Goal: Task Accomplishment & Management: Complete application form

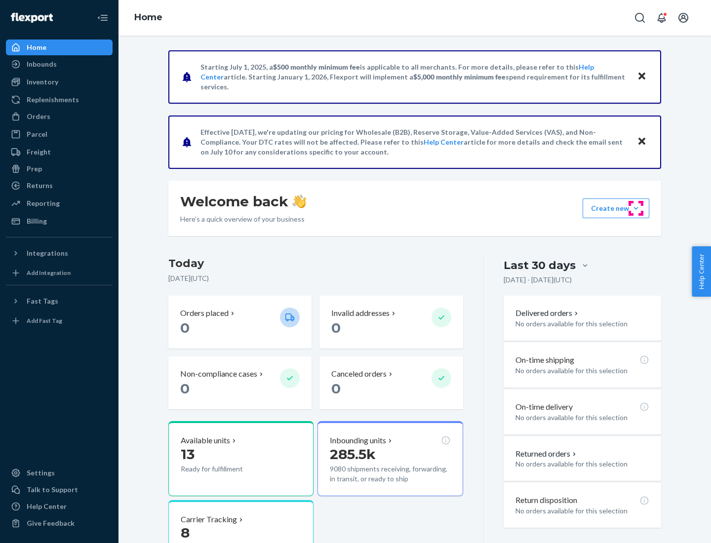
click at [636, 208] on button "Create new Create new inbound Create new order Create new product" at bounding box center [616, 209] width 67 height 20
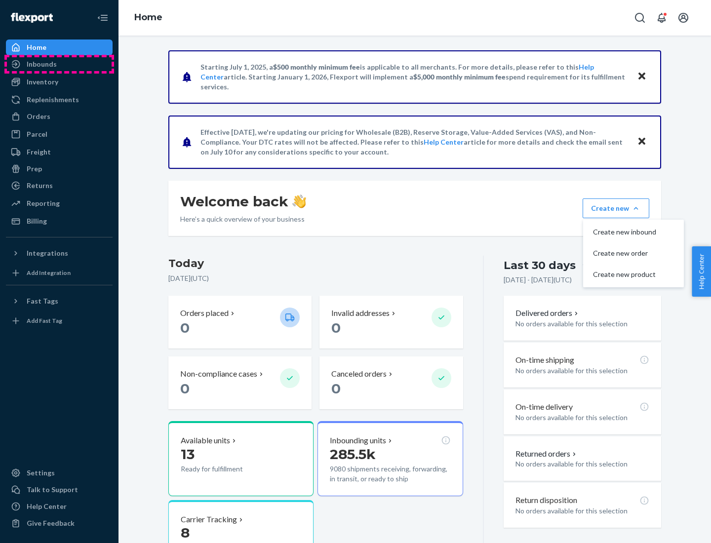
click at [59, 64] on div "Inbounds" at bounding box center [59, 64] width 105 height 14
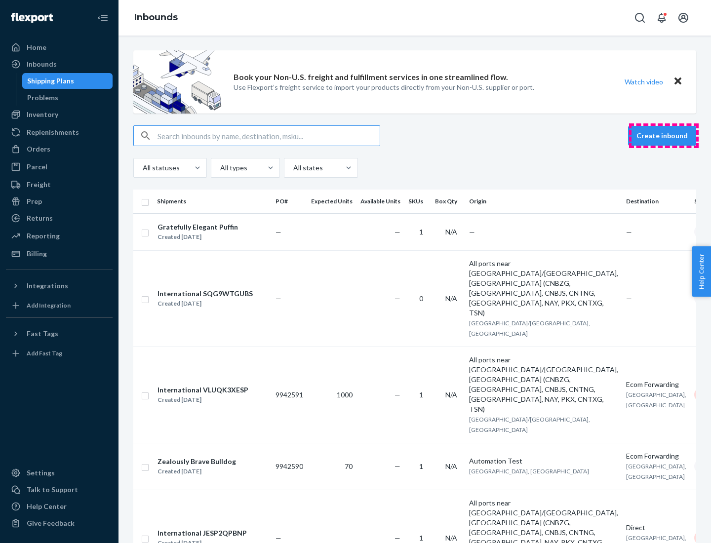
click at [664, 136] on button "Create inbound" at bounding box center [662, 136] width 68 height 20
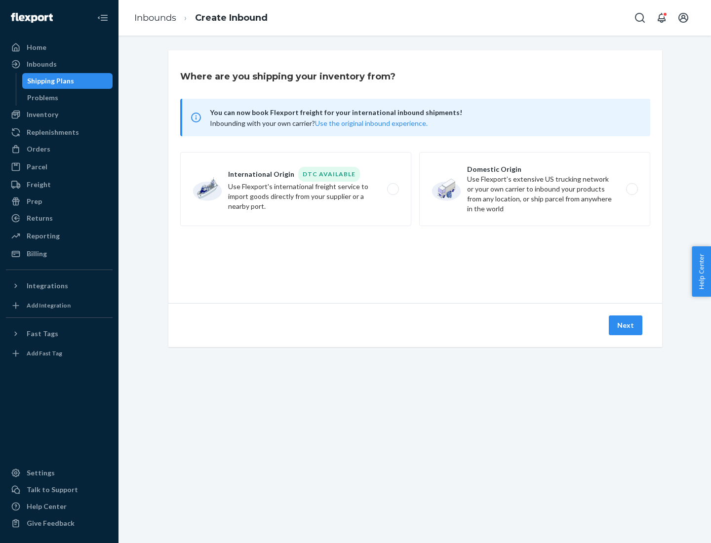
click at [535, 189] on label "Domestic Origin Use Flexport’s extensive US trucking network or your own carrie…" at bounding box center [534, 189] width 231 height 74
click at [632, 189] on input "Domestic Origin Use Flexport’s extensive US trucking network or your own carrie…" at bounding box center [635, 189] width 6 height 6
radio input "true"
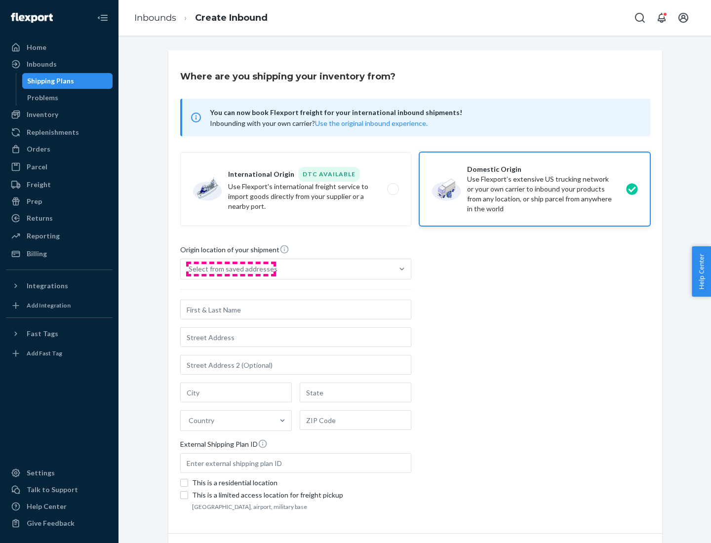
click at [231, 269] on div "Select from saved addresses" at bounding box center [233, 269] width 89 height 10
click at [190, 269] on input "Select from saved addresses" at bounding box center [189, 269] width 1 height 10
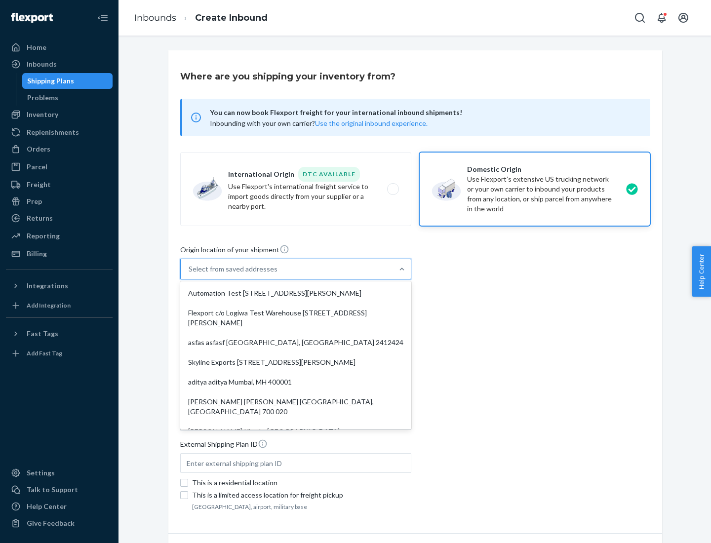
scroll to position [4, 0]
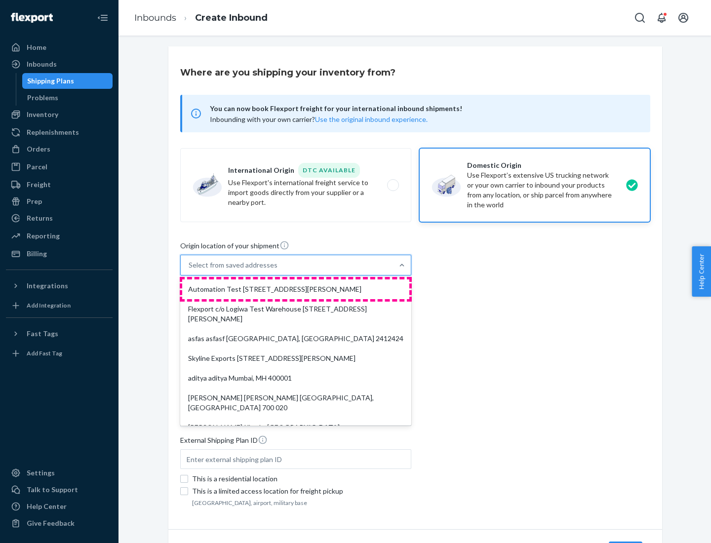
click at [296, 289] on div "Automation Test [STREET_ADDRESS][PERSON_NAME]" at bounding box center [295, 290] width 227 height 20
click at [190, 270] on input "option Automation Test [STREET_ADDRESS][PERSON_NAME]. 9 results available. Use …" at bounding box center [189, 265] width 1 height 10
type input "Automation Test"
type input "9th Floor"
type input "[GEOGRAPHIC_DATA]"
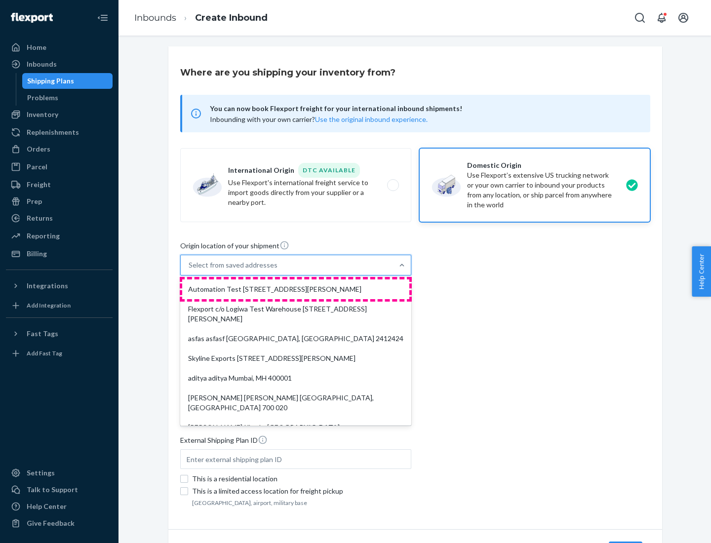
type input "CA"
type input "94104"
type input "[STREET_ADDRESS][PERSON_NAME]"
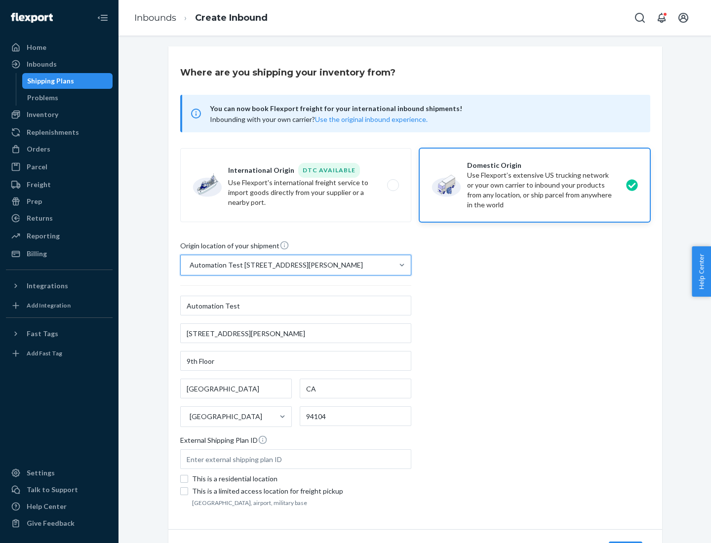
scroll to position [58, 0]
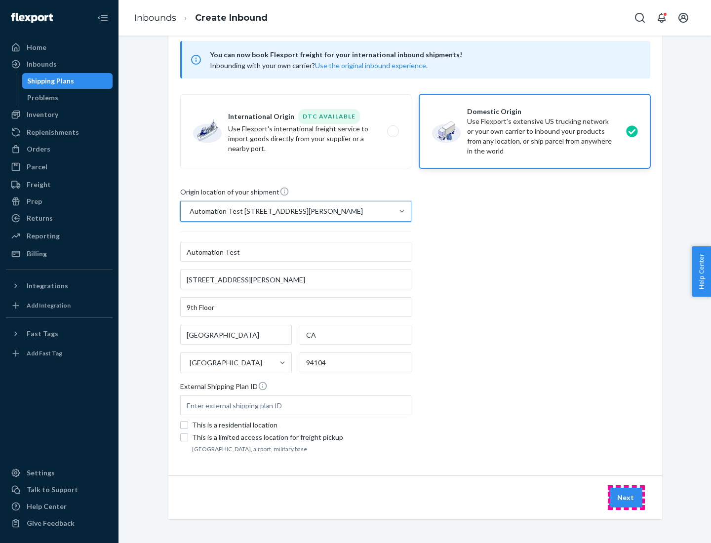
click at [626, 498] on button "Next" at bounding box center [626, 498] width 34 height 20
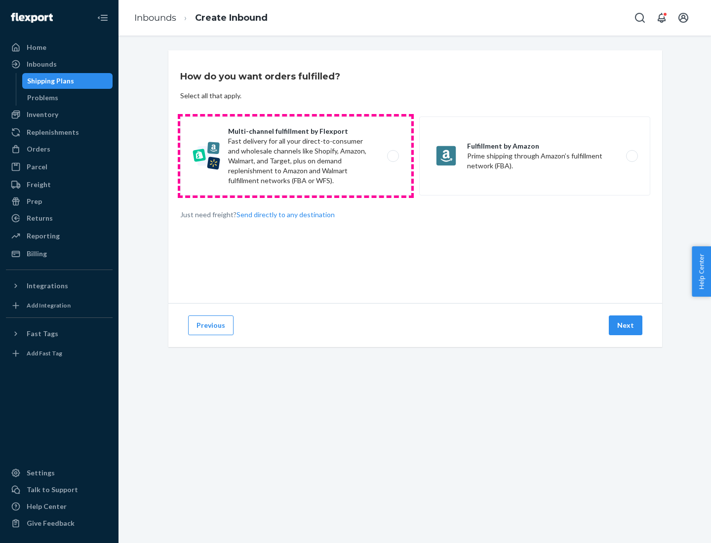
click at [296, 156] on label "Multi-channel fulfillment by Flexport Fast delivery for all your direct-to-cons…" at bounding box center [295, 156] width 231 height 79
click at [393, 156] on input "Multi-channel fulfillment by Flexport Fast delivery for all your direct-to-cons…" at bounding box center [396, 156] width 6 height 6
radio input "true"
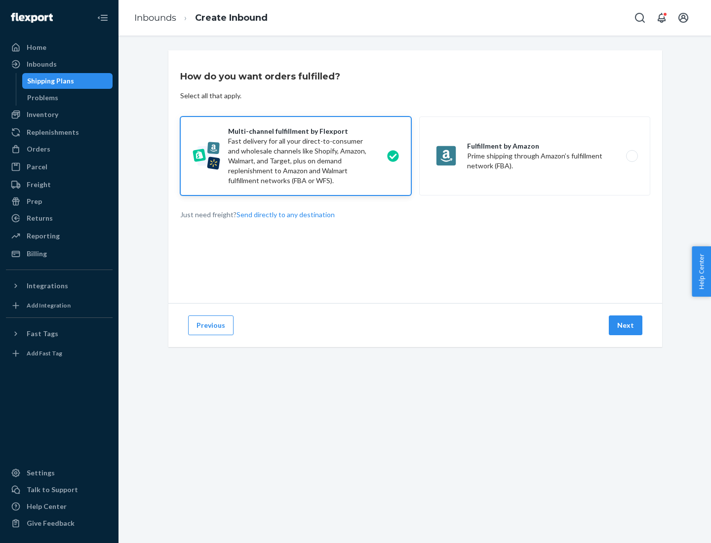
click at [626, 326] on button "Next" at bounding box center [626, 326] width 34 height 20
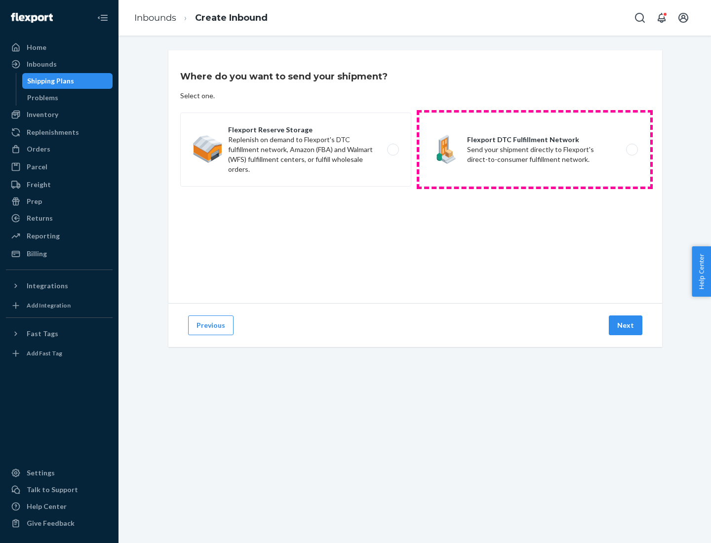
click at [535, 150] on label "Flexport DTC Fulfillment Network Send your shipment directly to Flexport's dire…" at bounding box center [534, 150] width 231 height 74
click at [632, 150] on input "Flexport DTC Fulfillment Network Send your shipment directly to Flexport's dire…" at bounding box center [635, 150] width 6 height 6
radio input "true"
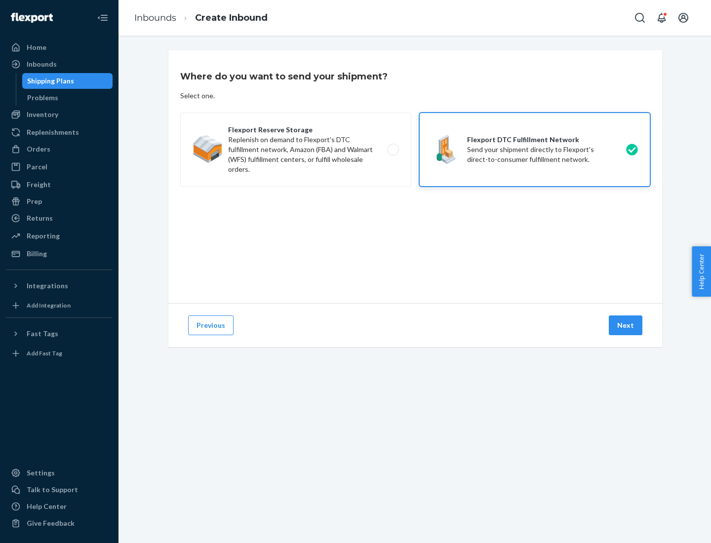
click at [626, 326] on button "Next" at bounding box center [626, 326] width 34 height 20
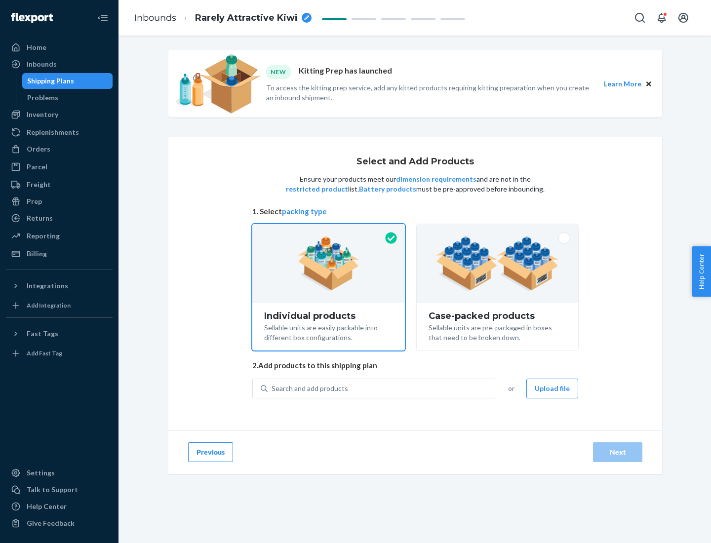
click at [498, 264] on img at bounding box center [497, 264] width 123 height 54
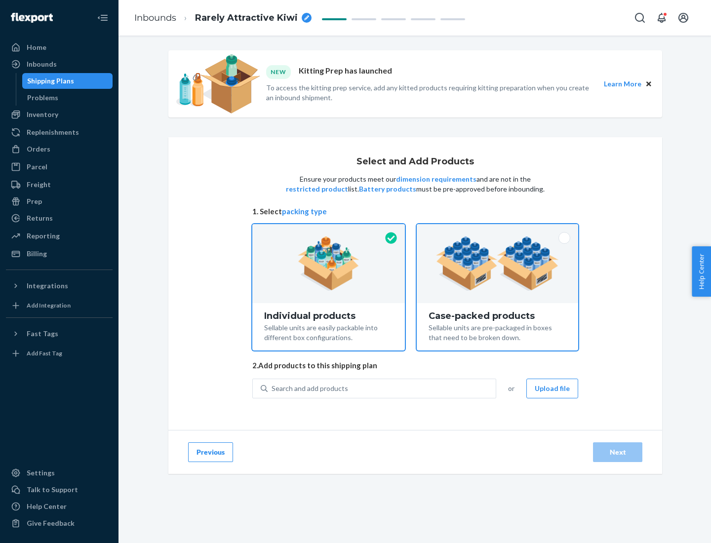
click at [498, 231] on input "Case-packed products Sellable units are pre-packaged in boxes that need to be b…" at bounding box center [497, 227] width 6 height 6
radio input "true"
radio input "false"
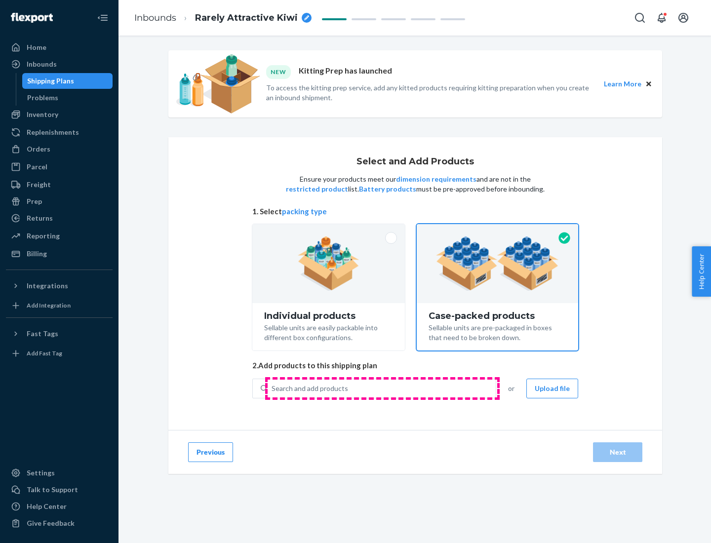
click at [382, 388] on div "Search and add products" at bounding box center [382, 389] width 228 height 18
click at [273, 388] on input "Search and add products" at bounding box center [272, 389] width 1 height 10
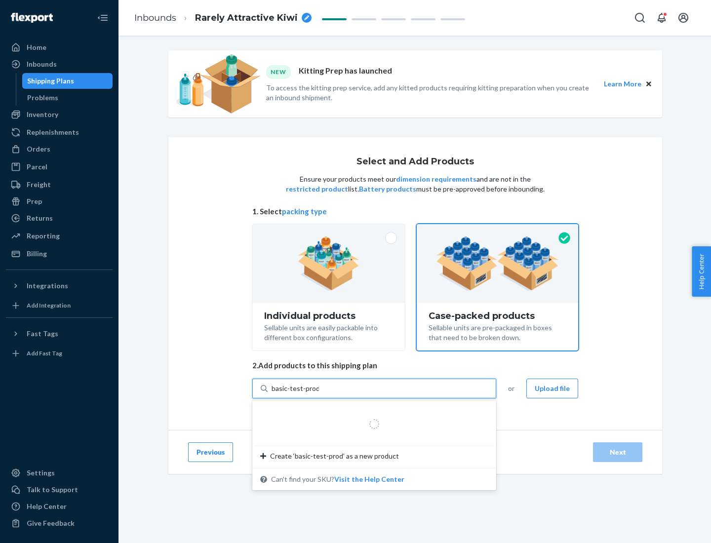
type input "basic-test-product-1"
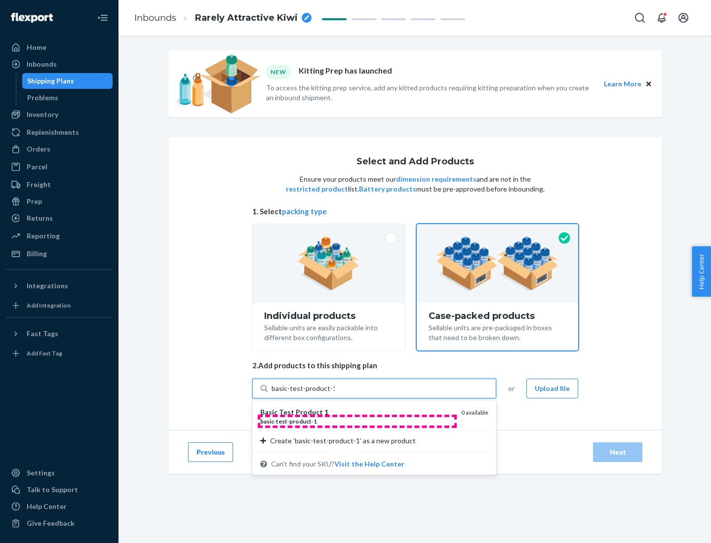
click at [357, 421] on div "basic - test - product - 1" at bounding box center [356, 421] width 193 height 8
click at [335, 394] on input "basic-test-product-1" at bounding box center [303, 389] width 63 height 10
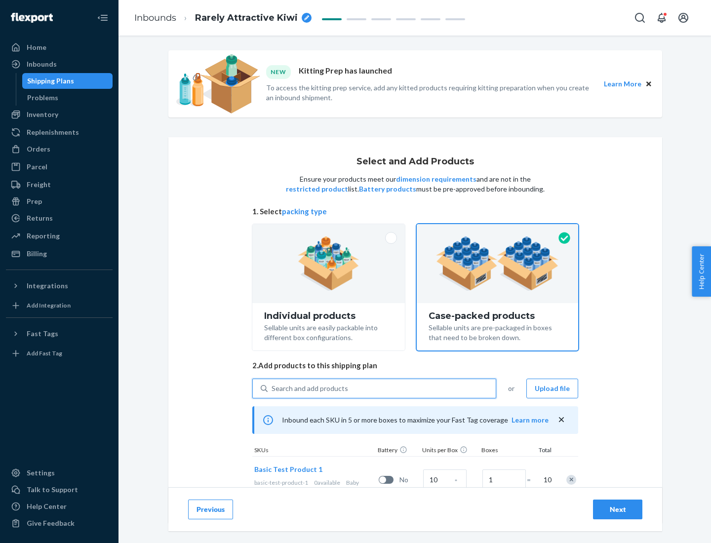
scroll to position [36, 0]
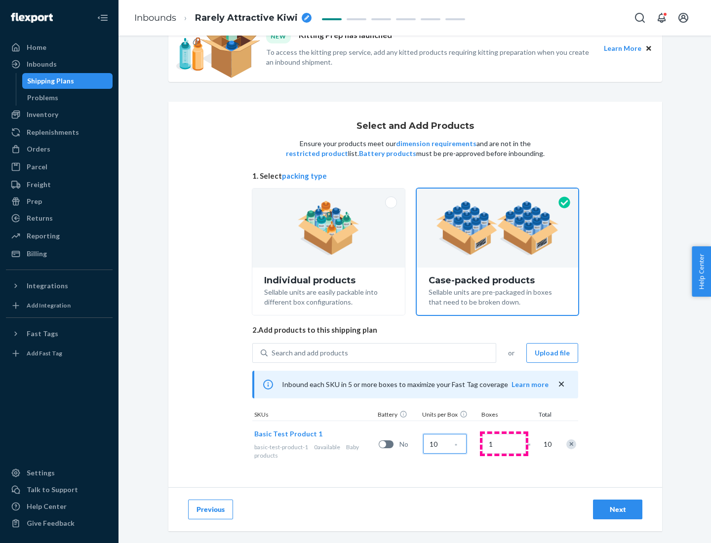
type input "10"
type input "7"
click at [618, 510] on div "Next" at bounding box center [618, 510] width 33 height 10
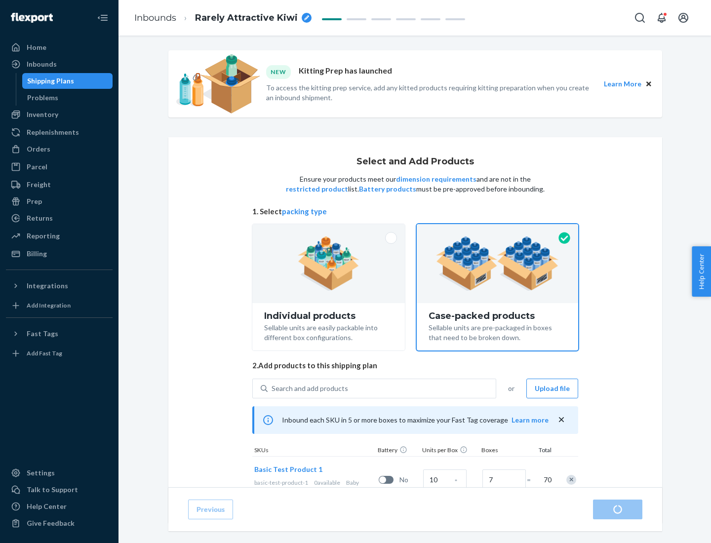
radio input "true"
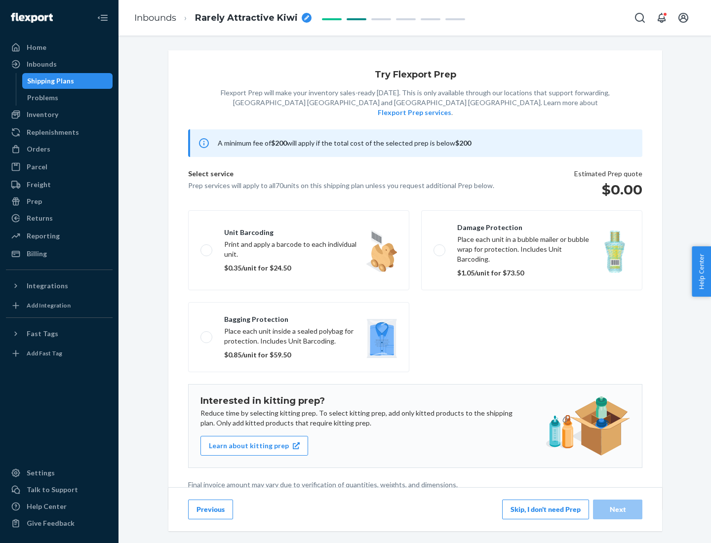
scroll to position [2, 0]
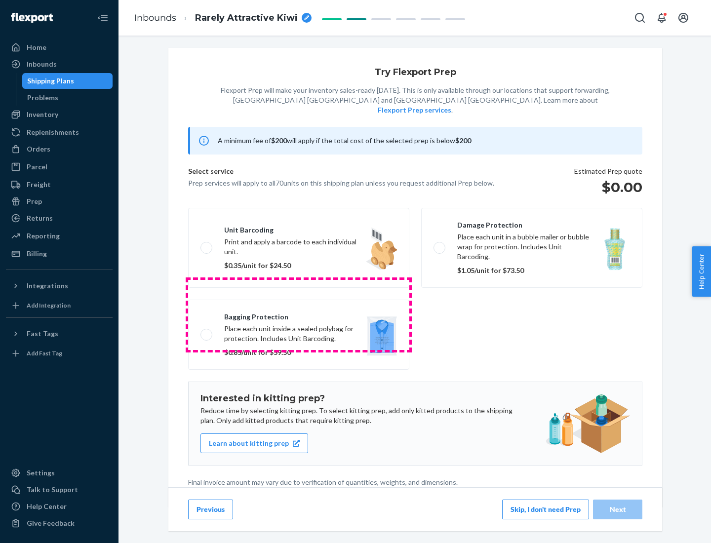
click at [299, 315] on label "Bagging protection Place each unit inside a sealed polybag for protection. Incl…" at bounding box center [298, 335] width 221 height 70
click at [207, 331] on input "Bagging protection Place each unit inside a sealed polybag for protection. Incl…" at bounding box center [204, 334] width 6 height 6
checkbox input "true"
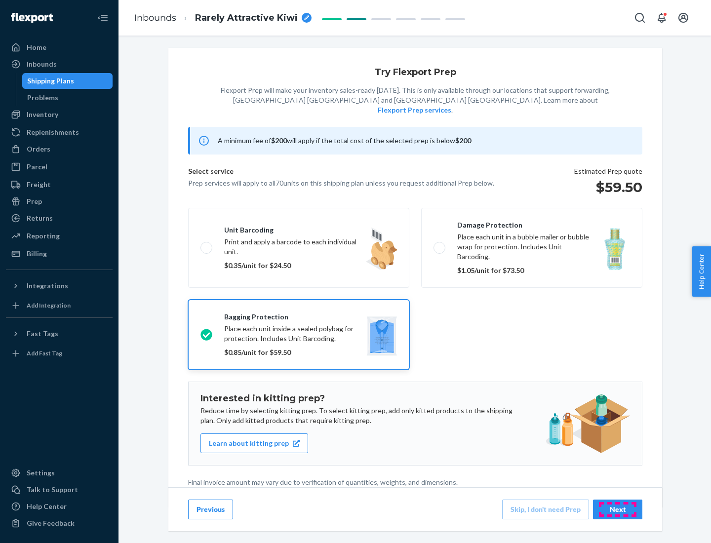
click at [618, 509] on div "Next" at bounding box center [618, 510] width 33 height 10
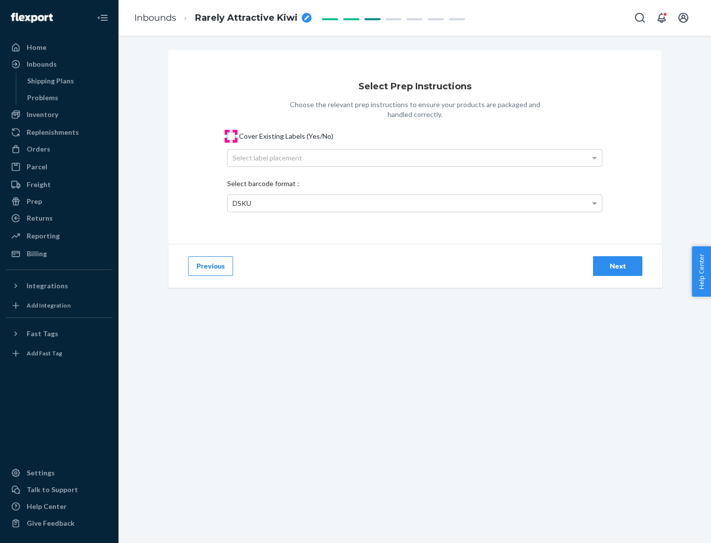
click at [231, 136] on input "Cover Existing Labels (Yes/No)" at bounding box center [231, 136] width 8 height 8
checkbox input "true"
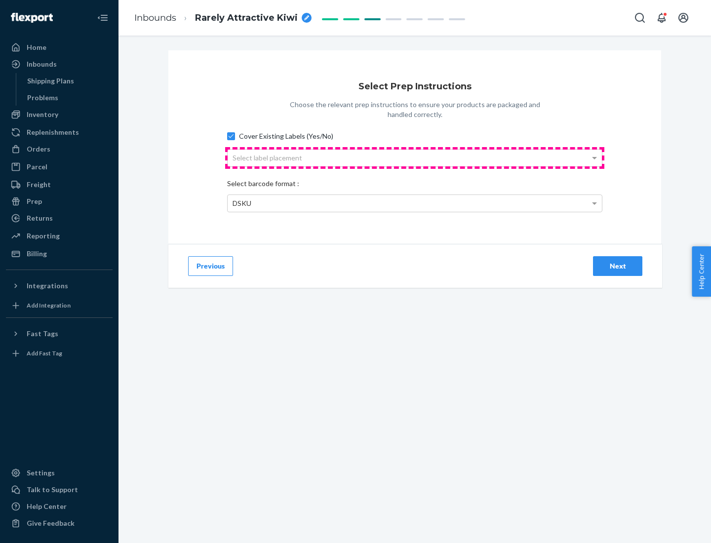
click at [415, 158] on div "Select label placement" at bounding box center [415, 158] width 374 height 17
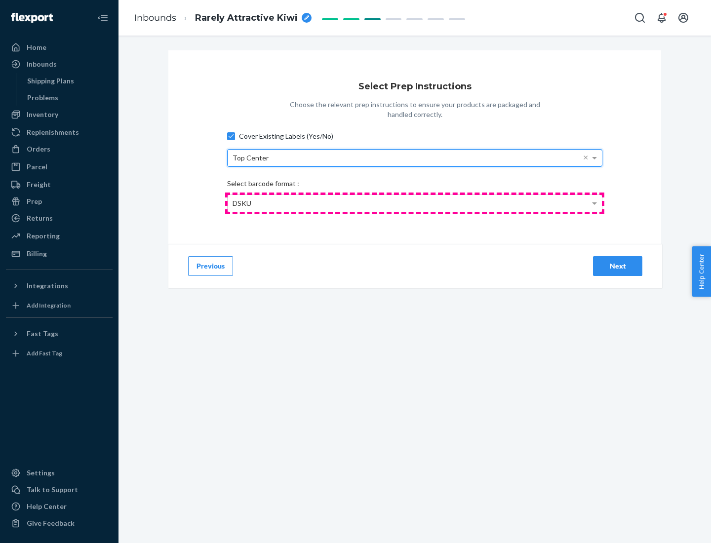
click at [415, 203] on div "DSKU" at bounding box center [415, 203] width 374 height 17
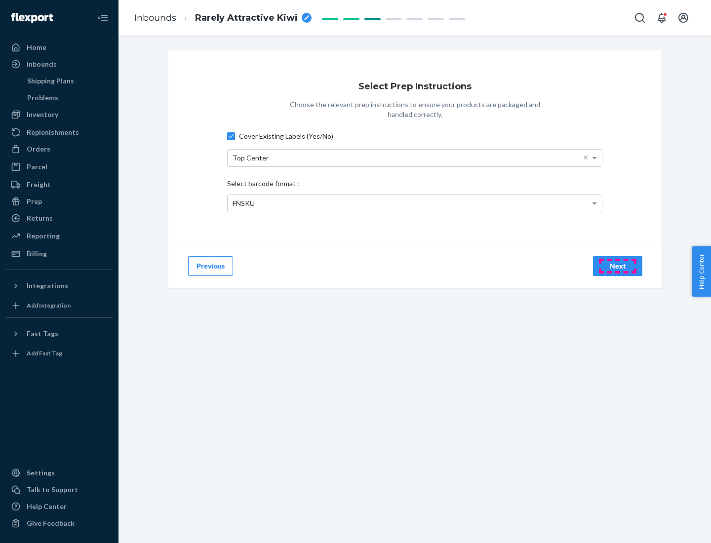
click at [618, 266] on div "Next" at bounding box center [618, 266] width 33 height 10
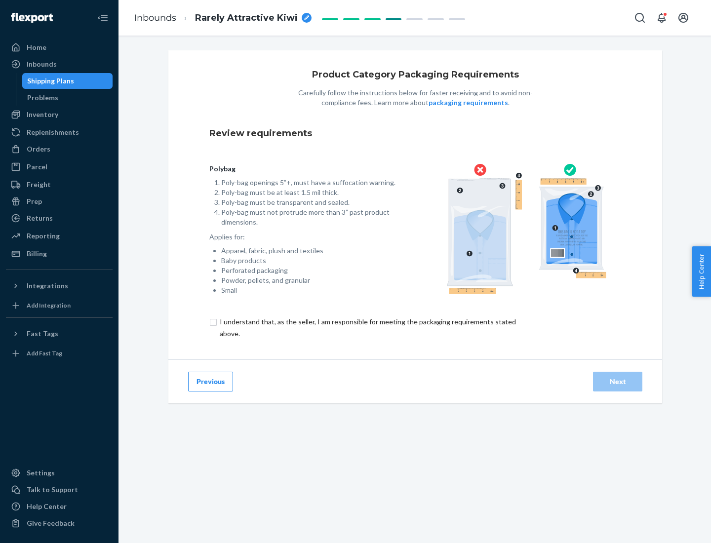
click at [367, 328] on input "checkbox" at bounding box center [373, 328] width 328 height 24
checkbox input "true"
click at [618, 381] on div "Next" at bounding box center [618, 382] width 33 height 10
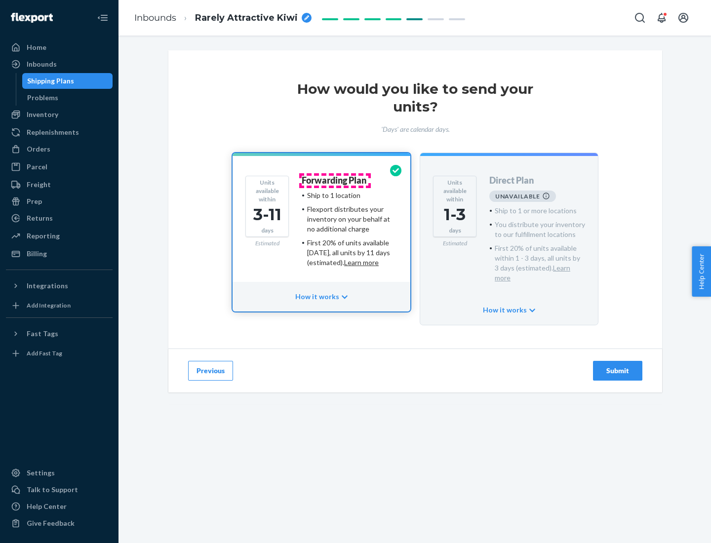
click at [335, 180] on h4 "Forwarding Plan" at bounding box center [334, 181] width 65 height 10
click at [618, 366] on div "Submit" at bounding box center [618, 371] width 33 height 10
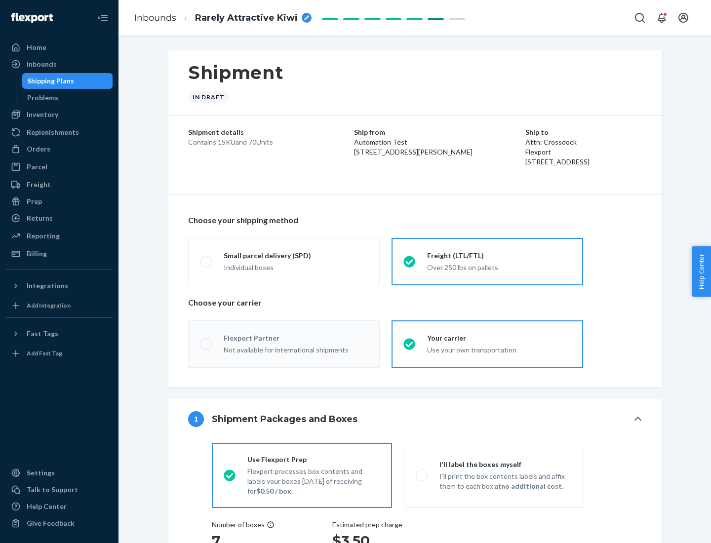
radio input "true"
radio input "false"
radio input "true"
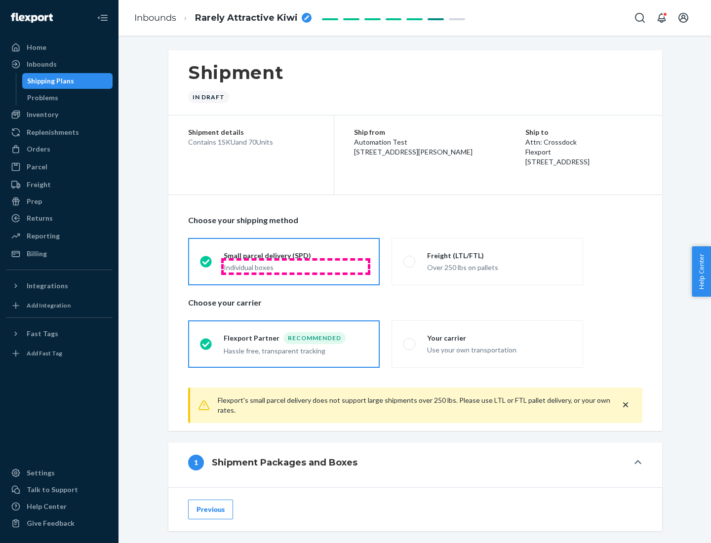
click at [296, 266] on div "Individual boxes" at bounding box center [296, 268] width 144 height 10
click at [206, 265] on input "Small parcel delivery (SPD) Individual boxes" at bounding box center [203, 261] width 6 height 6
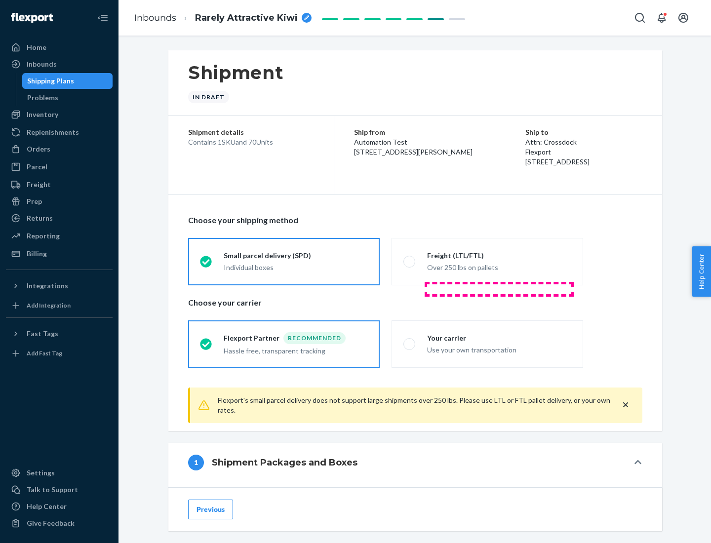
scroll to position [49, 0]
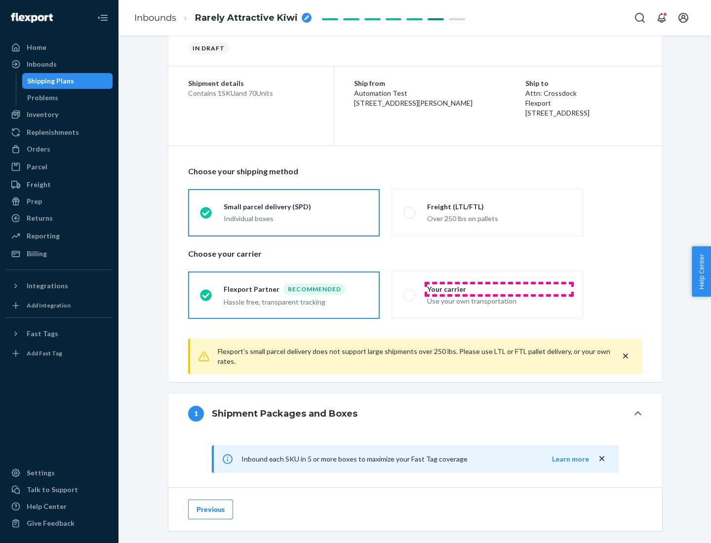
click at [499, 289] on div "Your carrier" at bounding box center [499, 290] width 144 height 10
click at [410, 292] on input "Your carrier Use your own transportation" at bounding box center [407, 295] width 6 height 6
radio input "true"
radio input "false"
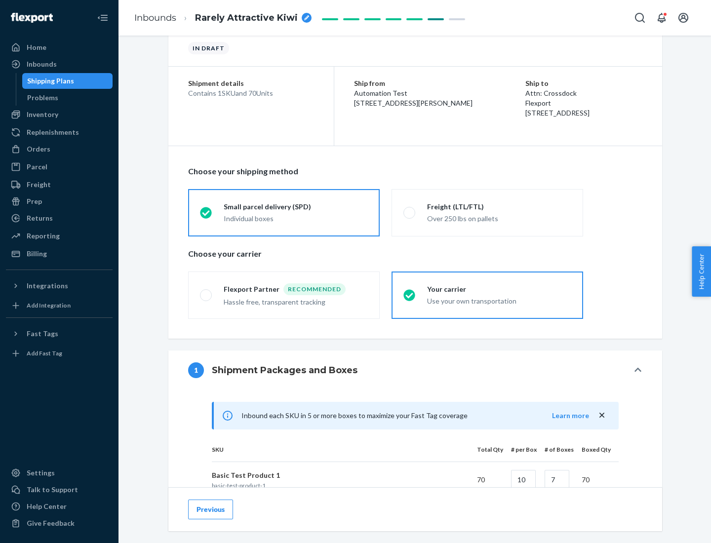
scroll to position [240, 0]
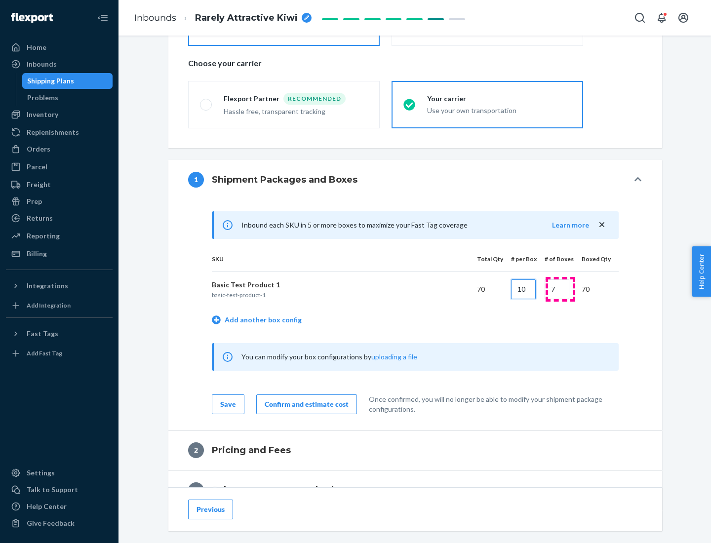
type input "10"
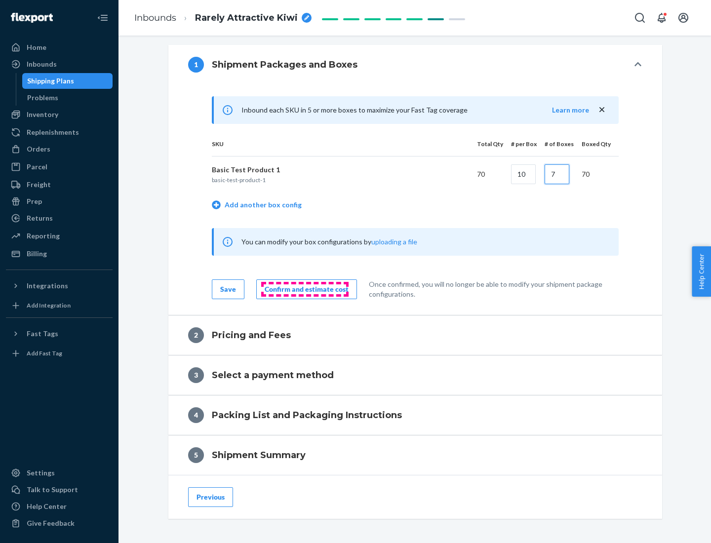
type input "7"
click at [305, 289] on div "Confirm and estimate cost" at bounding box center [307, 290] width 84 height 10
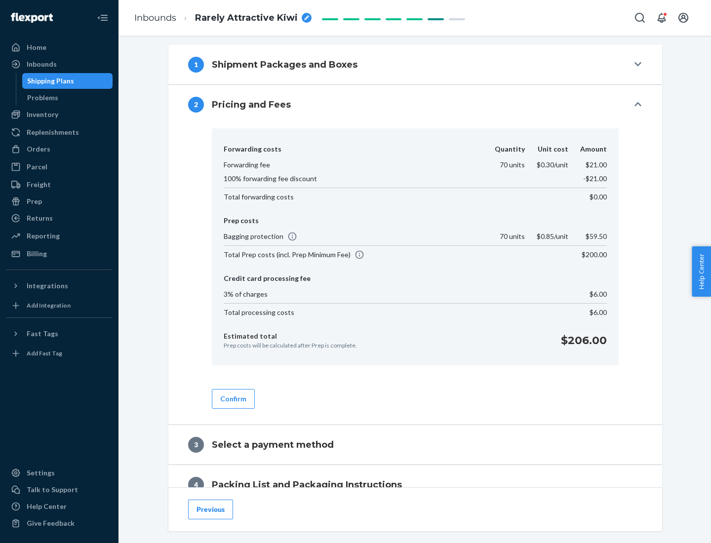
scroll to position [402, 0]
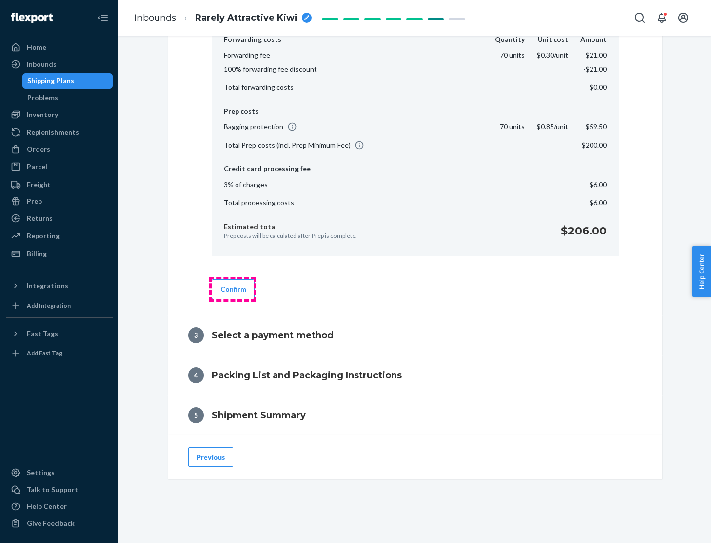
click at [233, 289] on button "Confirm" at bounding box center [233, 290] width 43 height 20
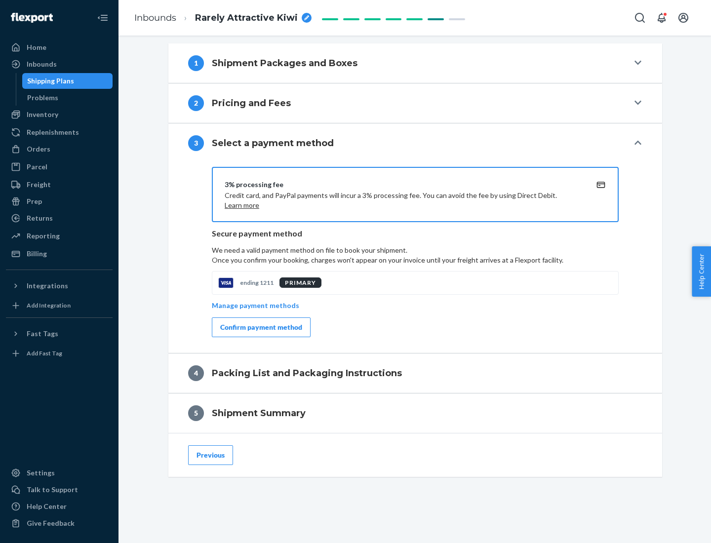
scroll to position [356, 0]
click at [260, 328] on div "Confirm payment method" at bounding box center [261, 328] width 82 height 10
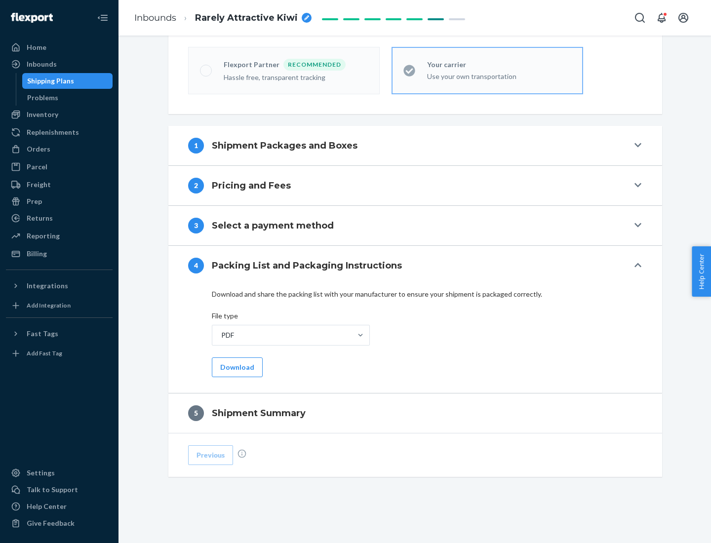
scroll to position [274, 0]
click at [236, 367] on button "Download" at bounding box center [237, 368] width 51 height 20
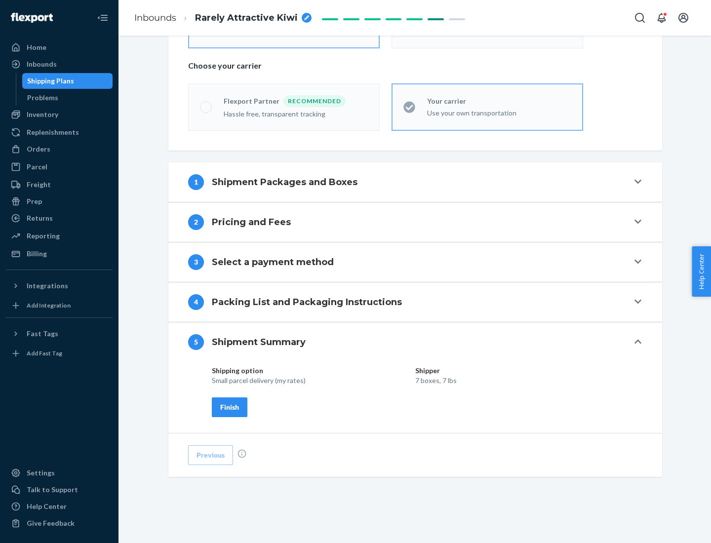
scroll to position [237, 0]
